Goal: Find specific page/section: Find specific page/section

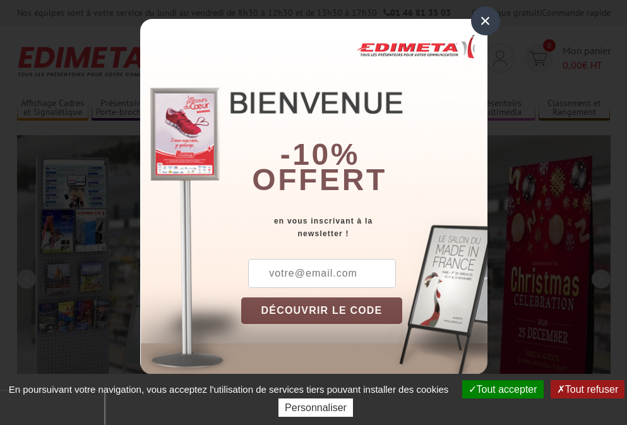
click at [501, 389] on button "Tout accepter" at bounding box center [504, 389] width 82 height 18
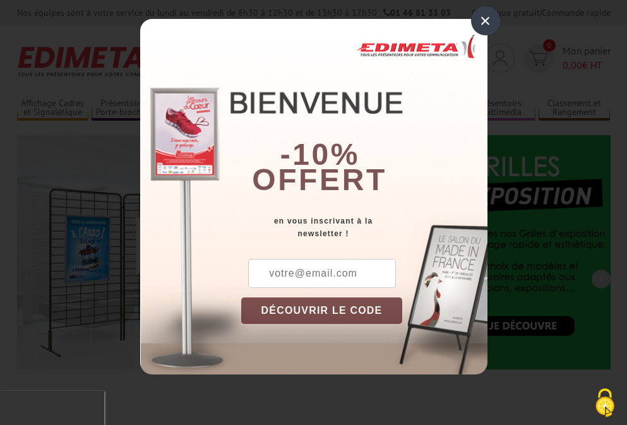
click at [485, 20] on div "×" at bounding box center [485, 20] width 29 height 29
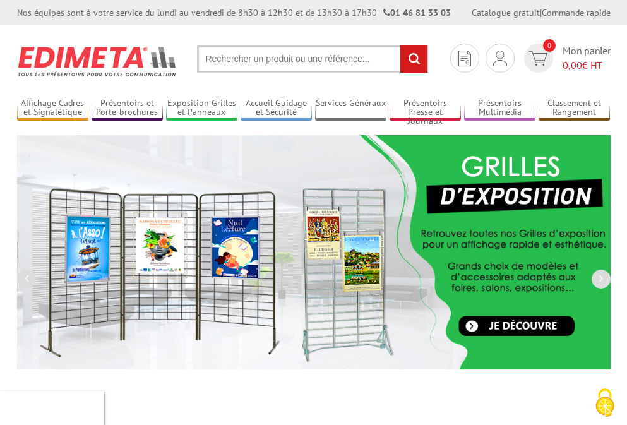
click at [0, 0] on div "Nos équipes sont à votre service du lundi au vendredi de 8h30 à 12h30 et de 13h…" at bounding box center [313, 12] width 627 height 25
click at [500, 108] on link "Présentoirs Multimédia" at bounding box center [499, 108] width 71 height 21
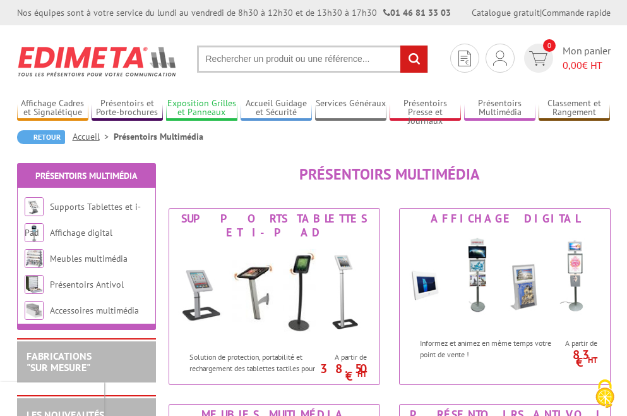
click at [202, 108] on link "Exposition Grilles et Panneaux" at bounding box center [201, 108] width 71 height 21
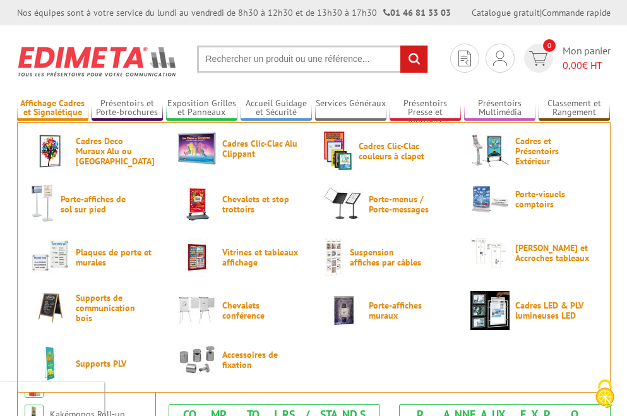
click at [52, 108] on link "Affichage Cadres et Signalétique" at bounding box center [52, 108] width 71 height 21
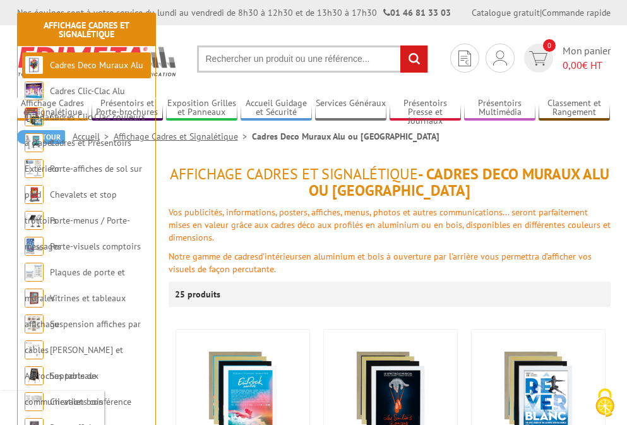
scroll to position [258, 0]
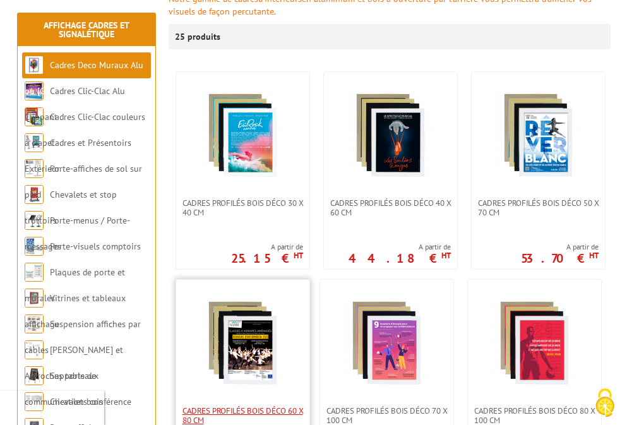
click at [243, 415] on span "Cadres Profilés Bois Déco 60 x 80 cm" at bounding box center [243, 415] width 121 height 19
